Goal: Task Accomplishment & Management: Manage account settings

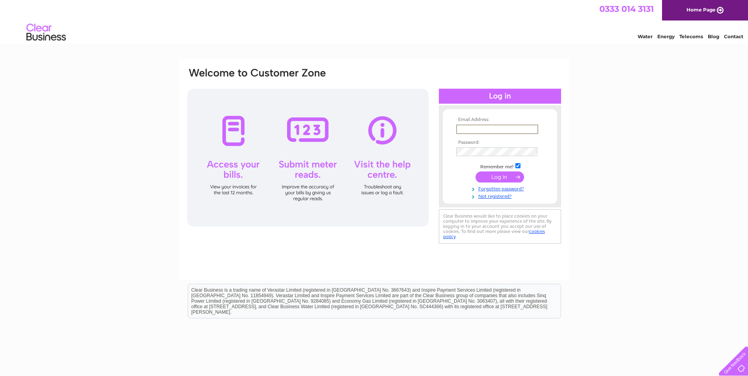
click at [502, 130] on input "text" at bounding box center [497, 129] width 82 height 9
type input "s"
type input "stevengurney@btinternet.com"
click at [427, 141] on div "Email Address: stevengurney@btinternet.com Password:" at bounding box center [373, 156] width 375 height 179
click at [496, 174] on input "submit" at bounding box center [499, 176] width 48 height 11
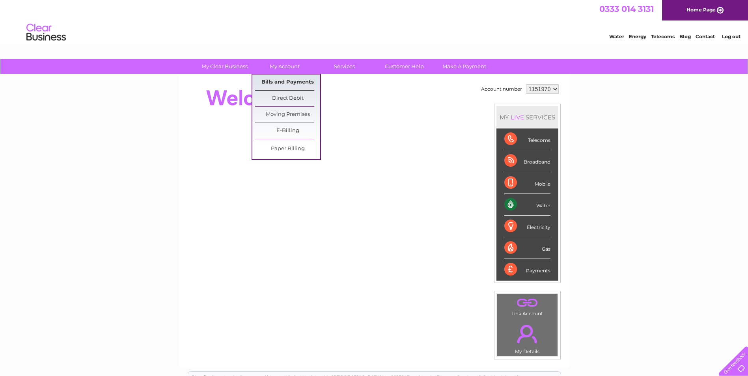
click at [290, 78] on link "Bills and Payments" at bounding box center [287, 83] width 65 height 16
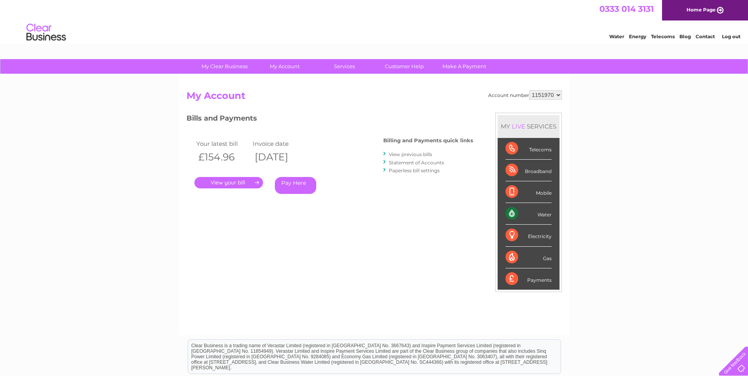
click at [220, 183] on link "." at bounding box center [228, 182] width 69 height 11
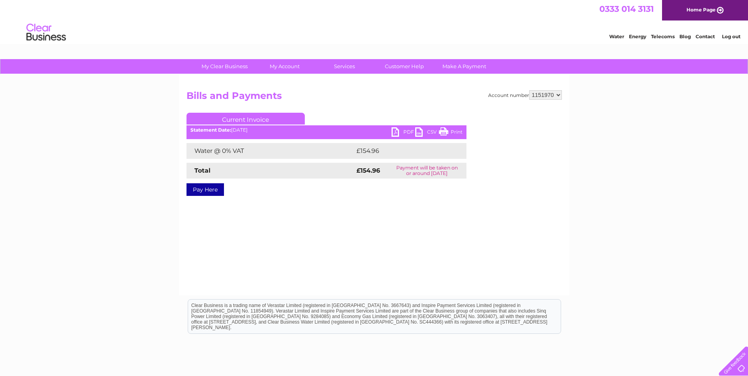
click at [403, 131] on link "PDF" at bounding box center [403, 132] width 24 height 11
drag, startPoint x: 692, startPoint y: 295, endPoint x: 613, endPoint y: 317, distance: 81.8
click at [633, 306] on html "Clear Business is a trading name of Verastar Limited (registered in [GEOGRAPHIC…" at bounding box center [374, 320] width 748 height 50
